Goal: Information Seeking & Learning: Learn about a topic

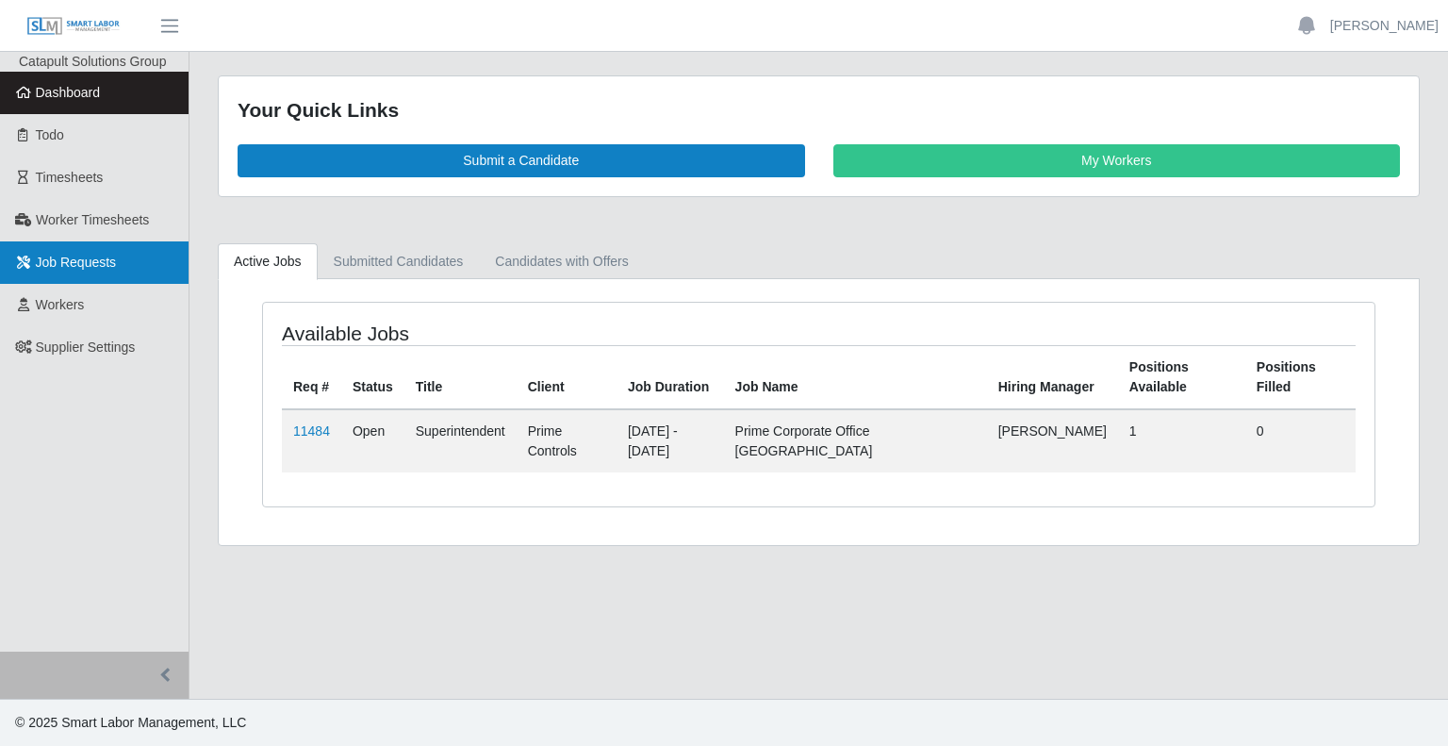
click at [30, 265] on icon at bounding box center [23, 261] width 17 height 13
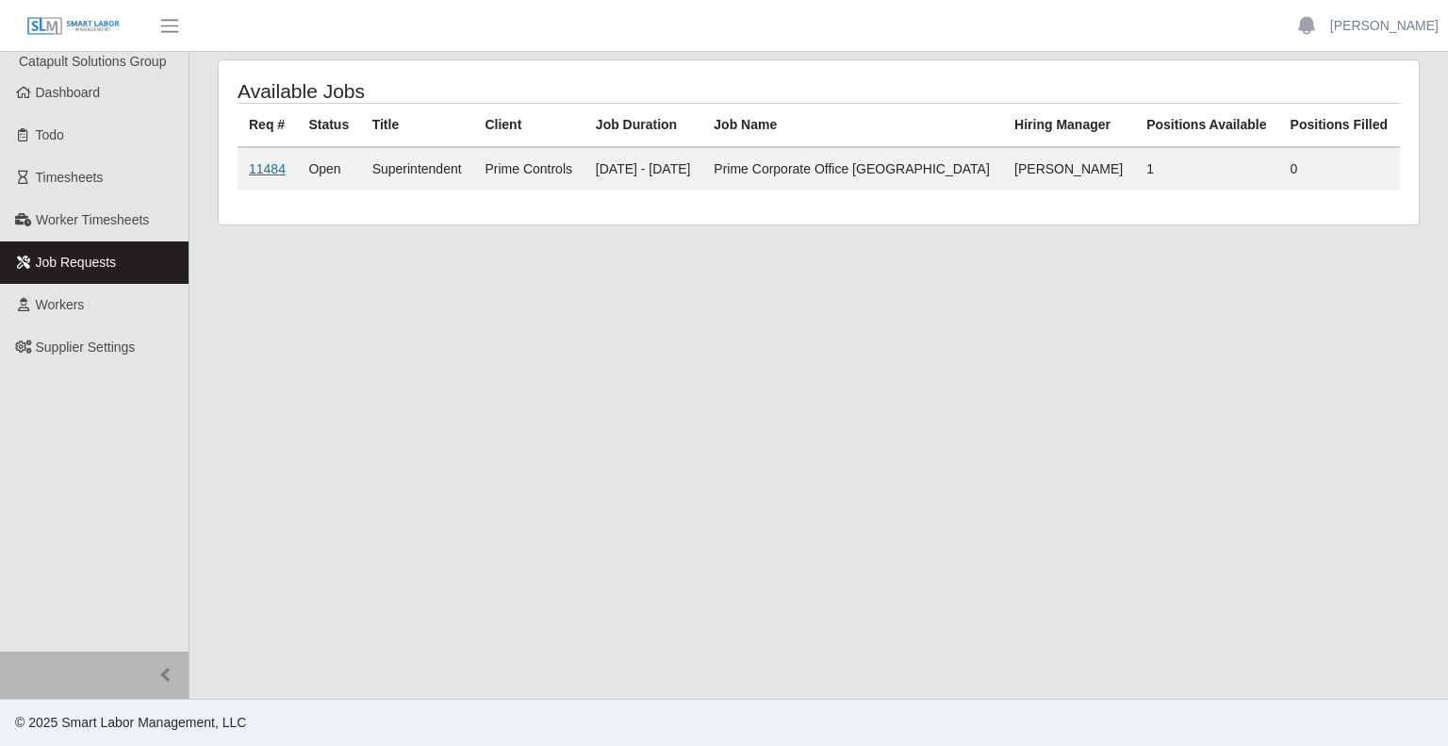
click at [256, 165] on link "11484" at bounding box center [267, 168] width 37 height 15
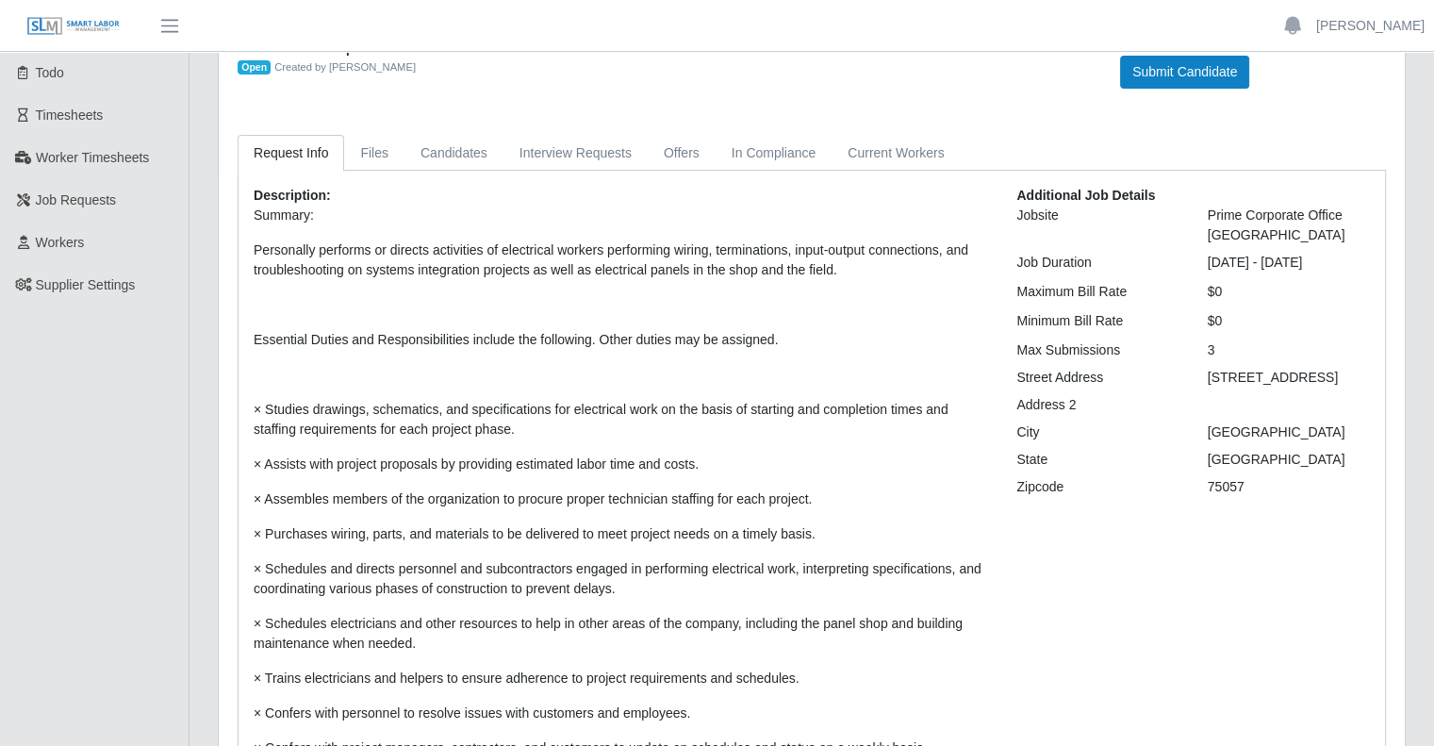
scroll to position [94, 0]
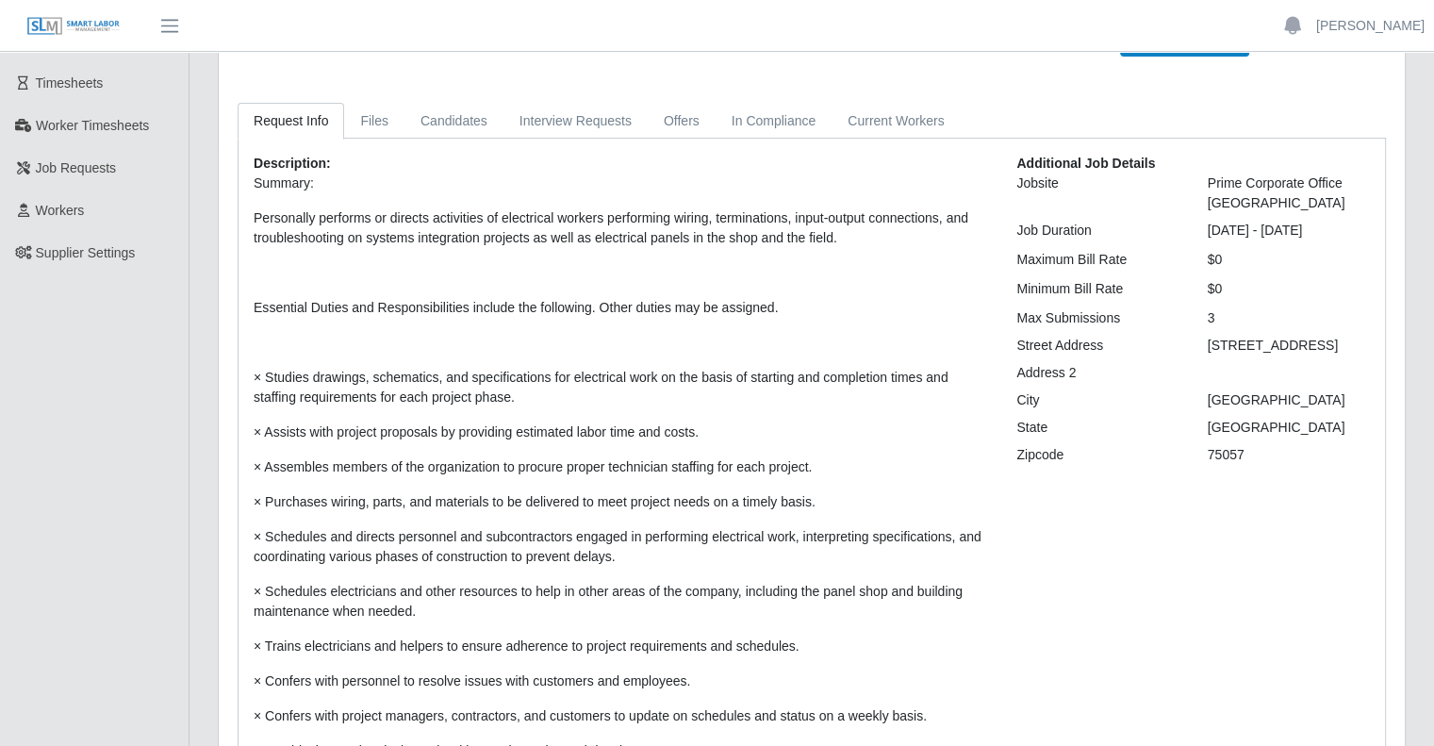
drag, startPoint x: 992, startPoint y: 265, endPoint x: 1274, endPoint y: 286, distance: 282.6
click at [1263, 287] on div "$0" at bounding box center [1288, 289] width 190 height 20
drag, startPoint x: 1250, startPoint y: 296, endPoint x: 1357, endPoint y: 320, distance: 110.0
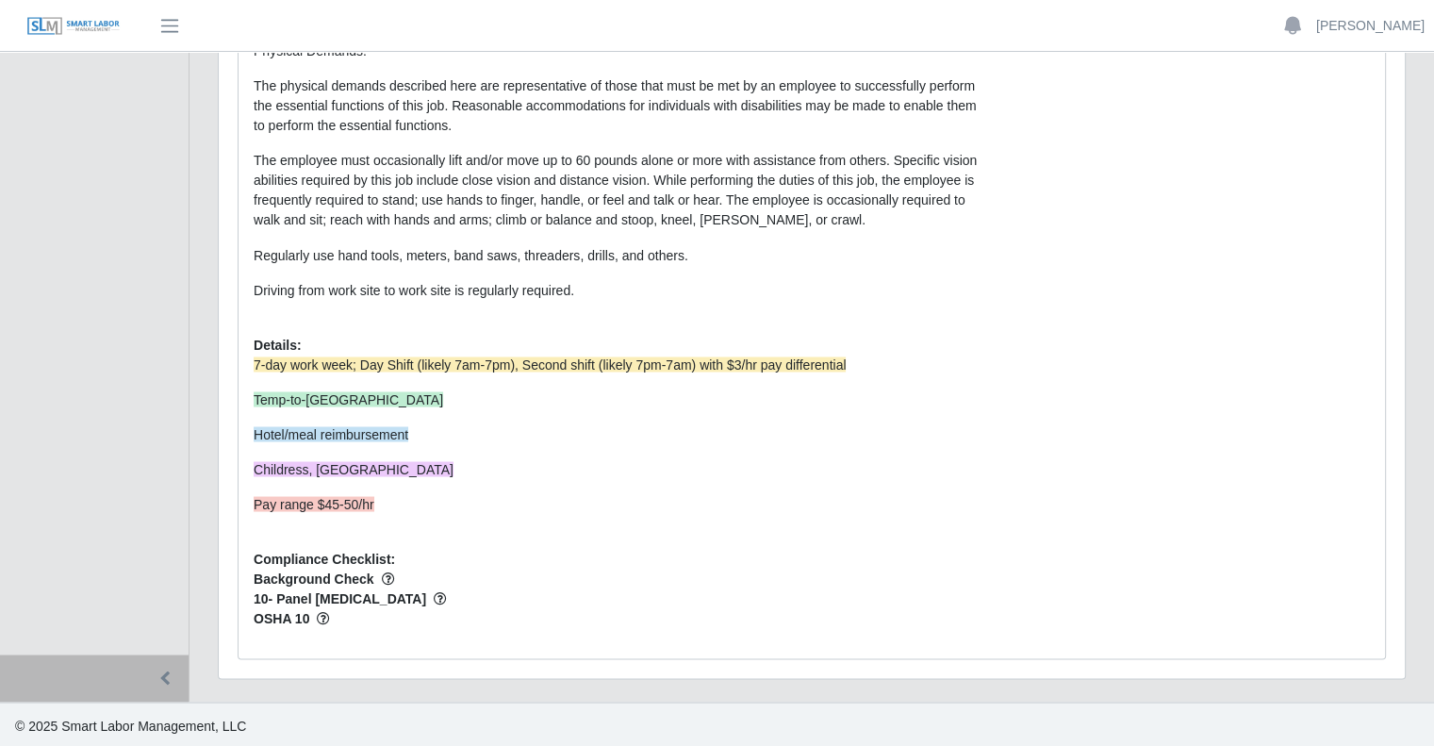
scroll to position [3336, 0]
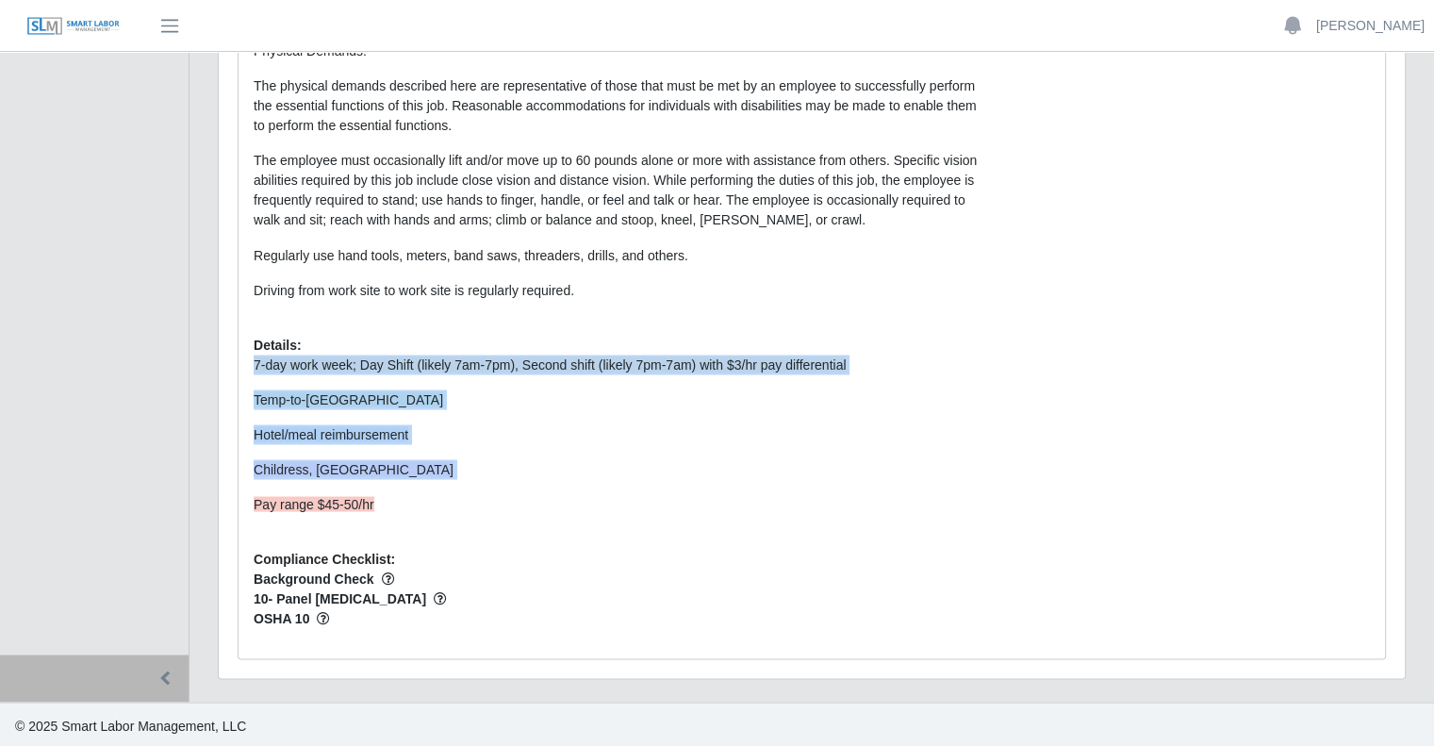
drag, startPoint x: 251, startPoint y: 493, endPoint x: 946, endPoint y: 515, distance: 695.9
click at [401, 494] on p "Pay range $45-50/hr" at bounding box center [621, 504] width 734 height 20
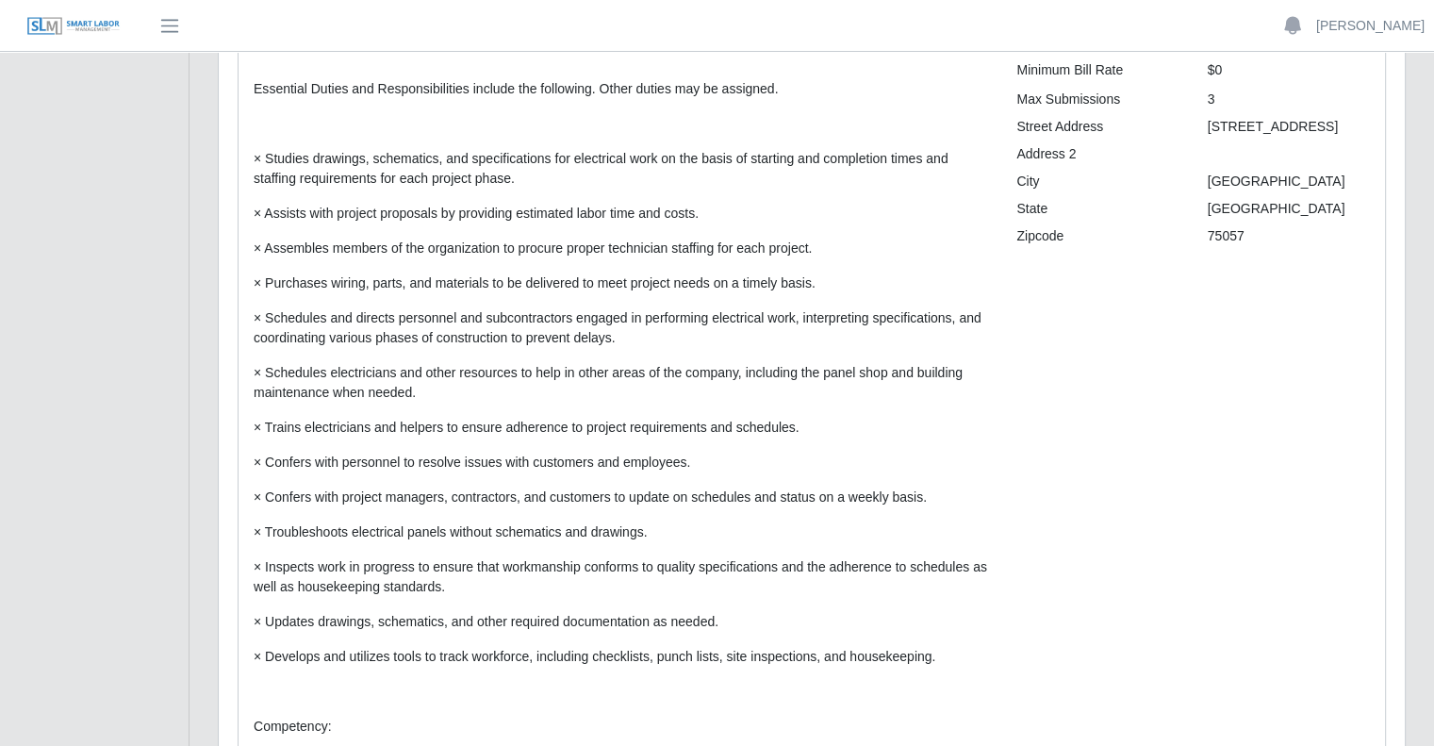
scroll to position [132, 0]
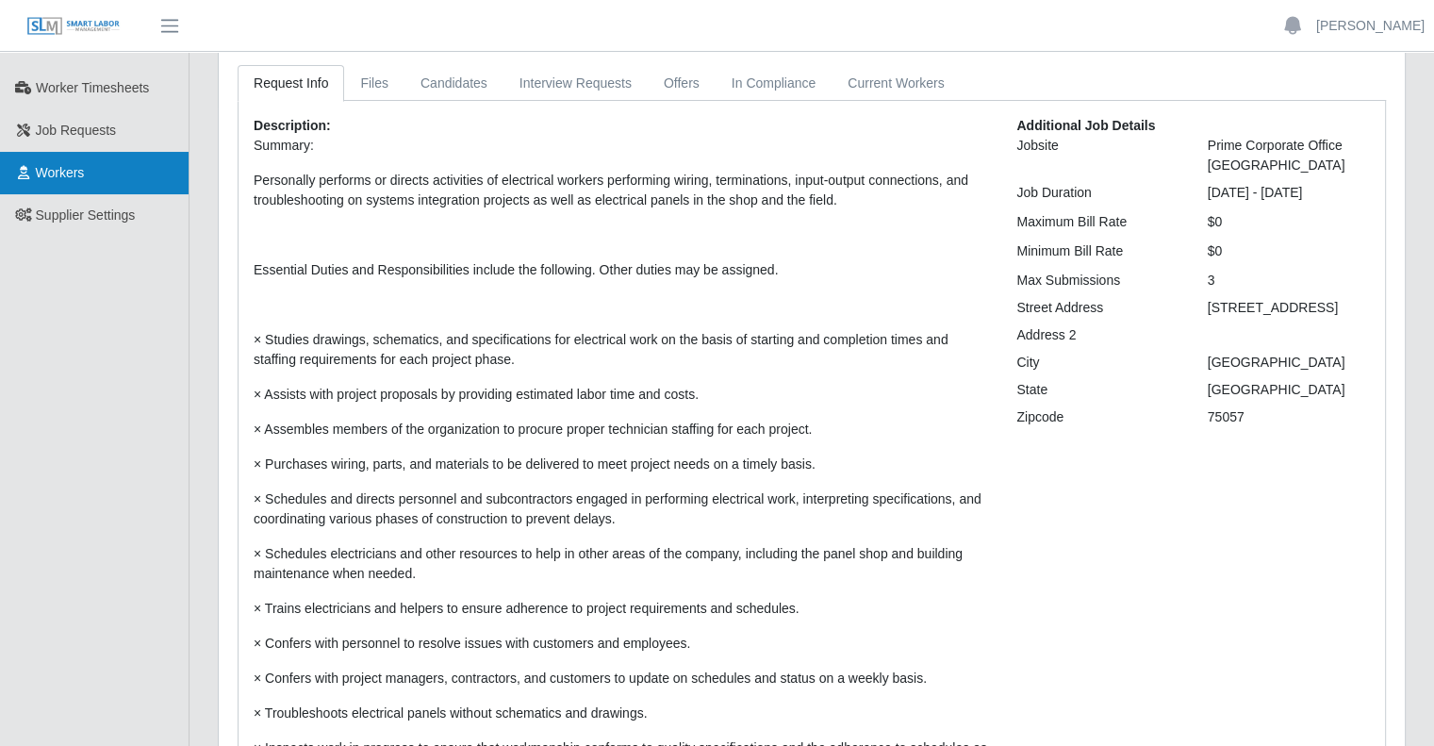
click at [99, 178] on link "Workers" at bounding box center [94, 173] width 188 height 42
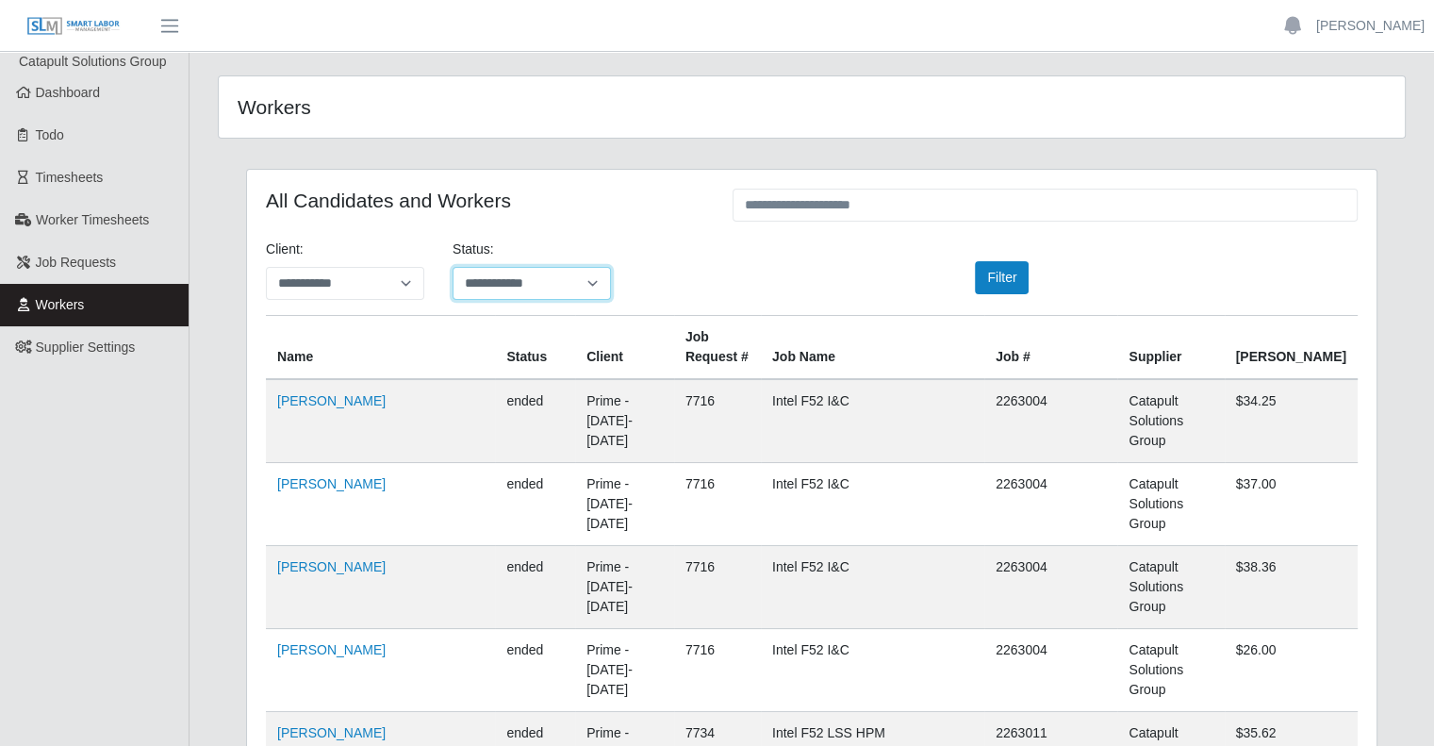
click at [497, 272] on select "**********" at bounding box center [531, 283] width 158 height 33
select select "*******"
click at [452, 267] on select "**********" at bounding box center [531, 283] width 158 height 33
click at [1001, 282] on button "Filter" at bounding box center [1002, 277] width 54 height 33
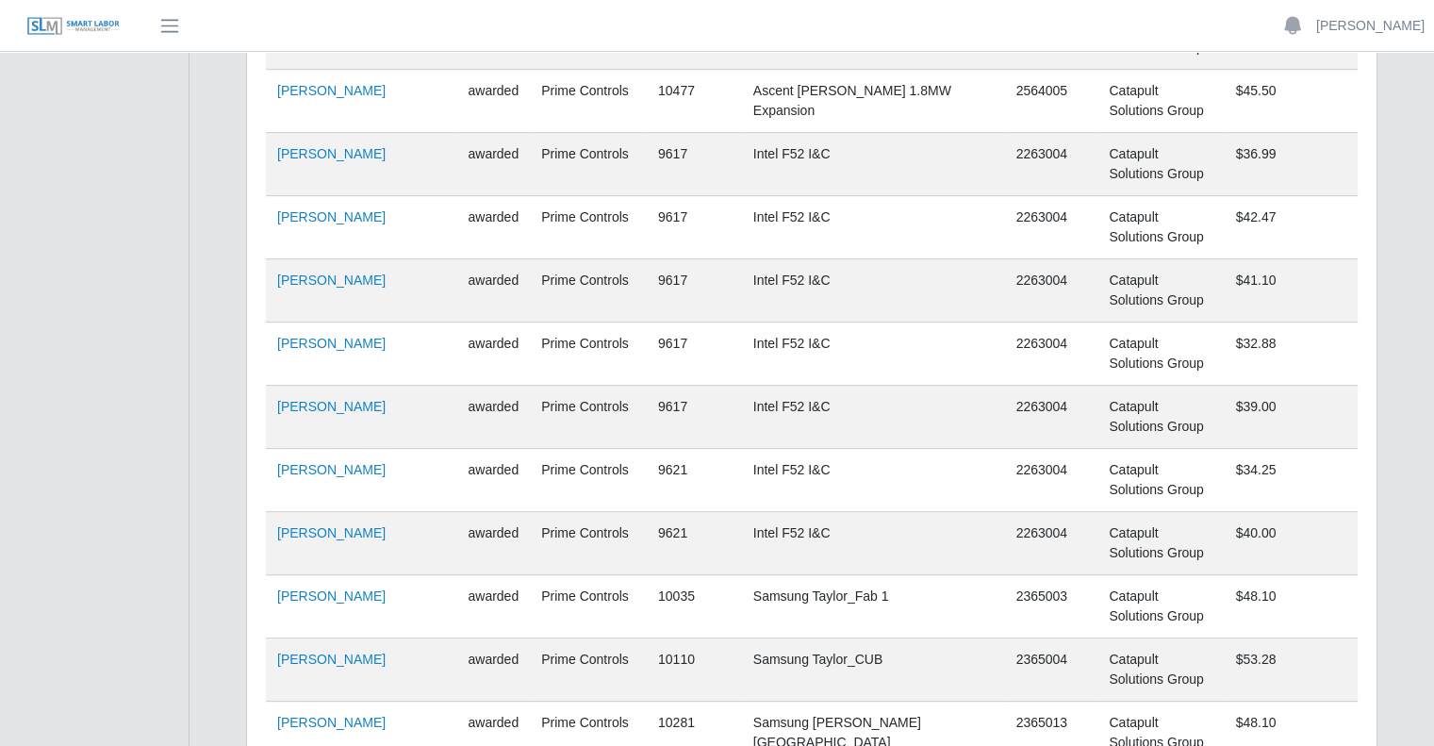
scroll to position [660, 0]
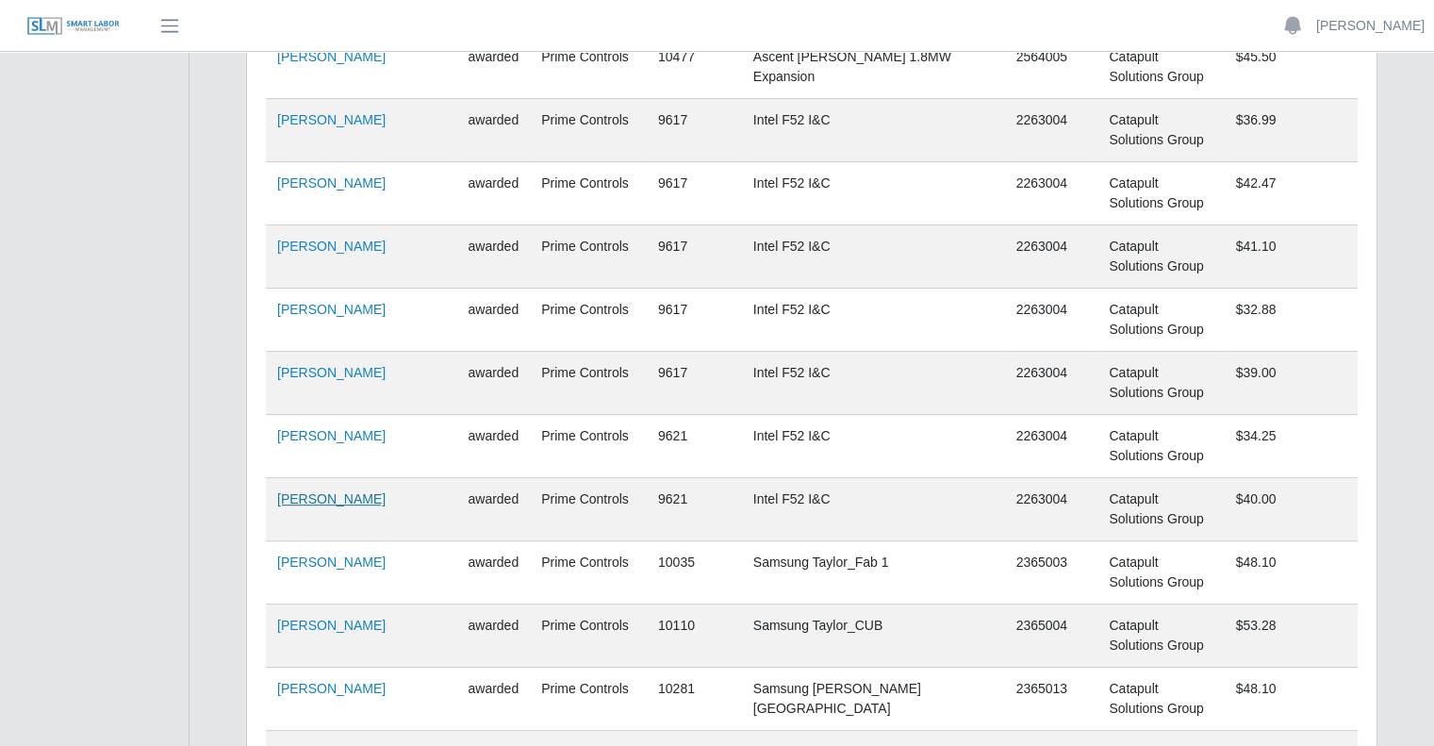
click at [334, 500] on link "Wilis Reyes Guillen" at bounding box center [331, 498] width 108 height 15
